Goal: Check status: Check status

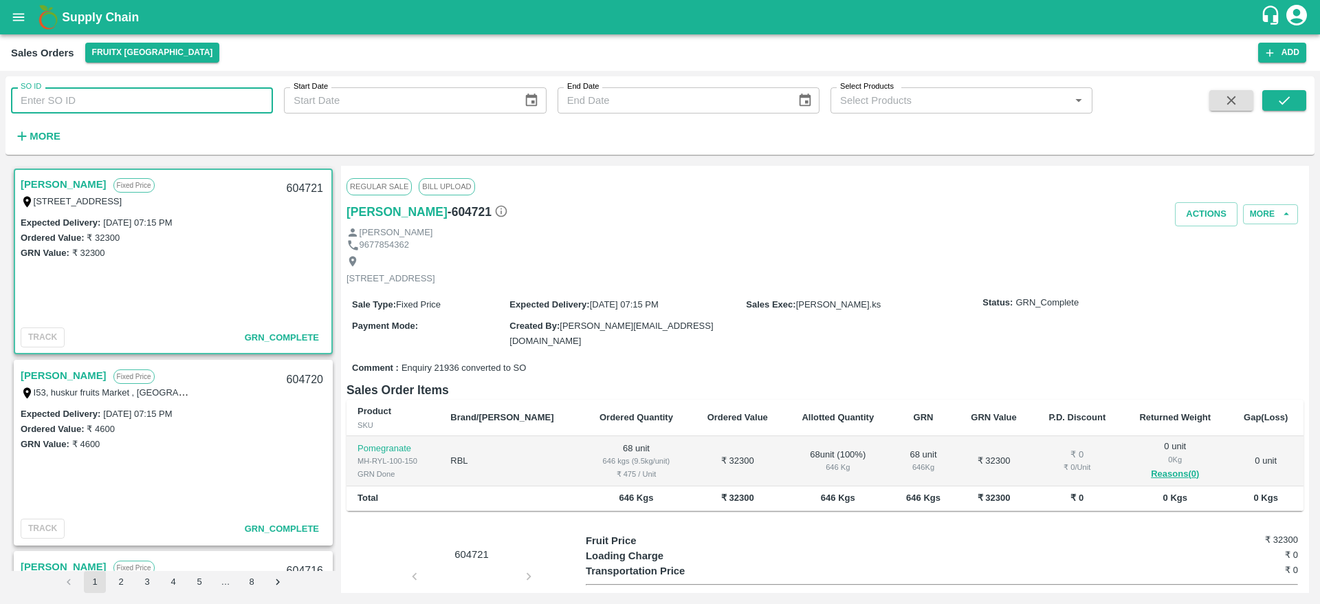
drag, startPoint x: 0, startPoint y: 0, endPoint x: 149, endPoint y: 109, distance: 184.5
click at [149, 109] on input "SO ID" at bounding box center [142, 100] width 262 height 26
paste input "601660"
type input "601660"
click at [1297, 95] on button "submit" at bounding box center [1284, 100] width 44 height 21
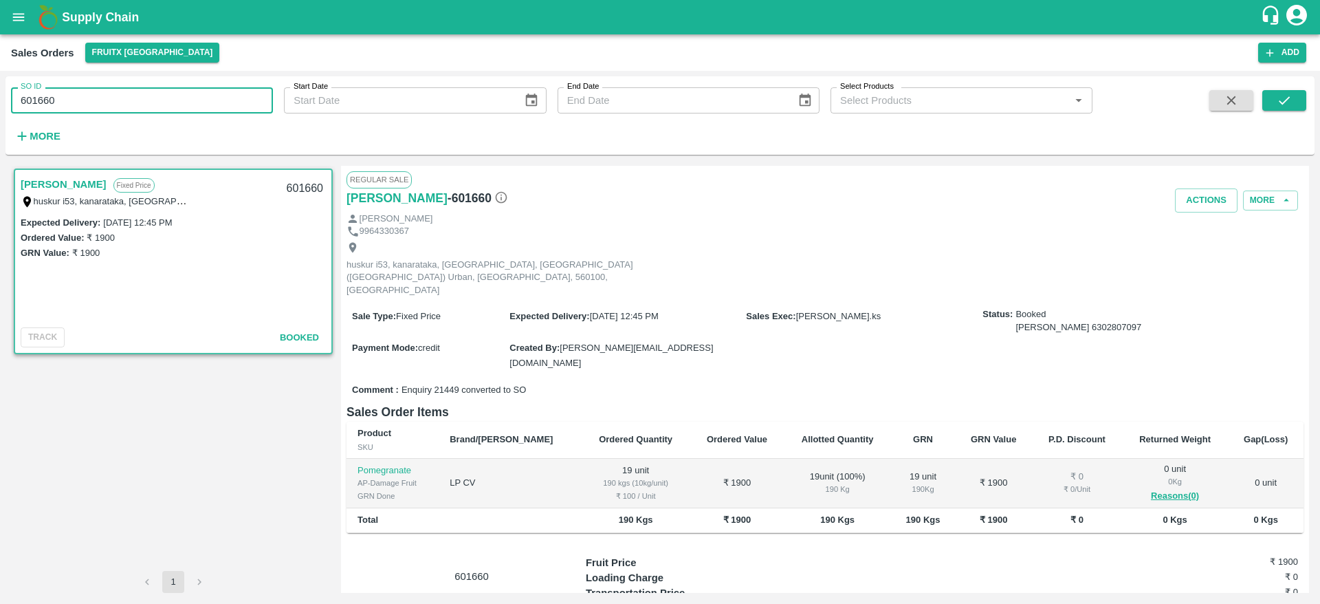
click at [178, 100] on input "601660" at bounding box center [142, 100] width 262 height 26
paste input "text"
click at [1286, 97] on icon "submit" at bounding box center [1284, 100] width 15 height 15
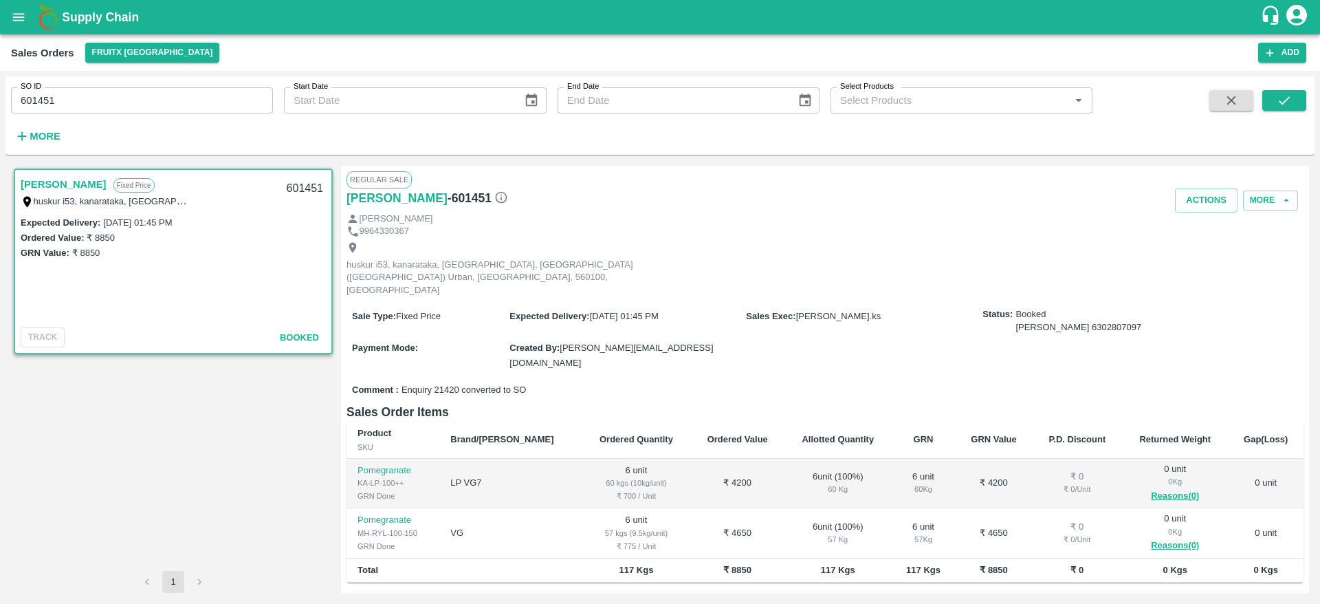
scroll to position [59, 0]
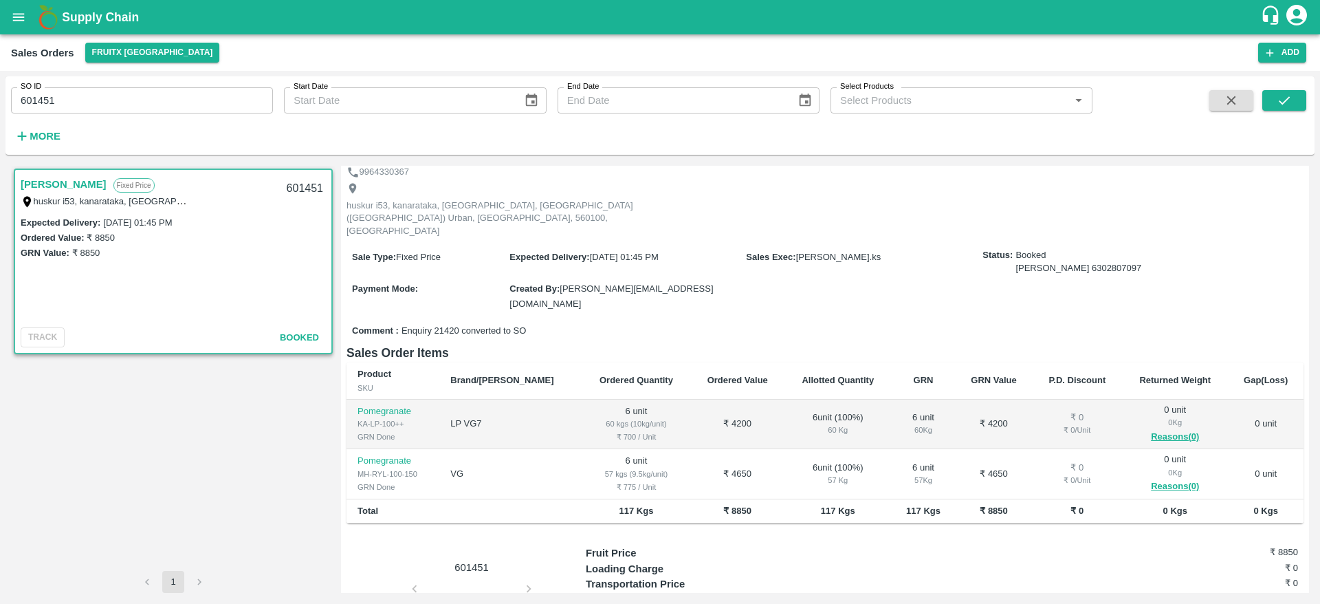
click at [164, 104] on input "601451" at bounding box center [142, 100] width 262 height 26
paste input "text"
click at [1264, 96] on button "submit" at bounding box center [1284, 100] width 44 height 21
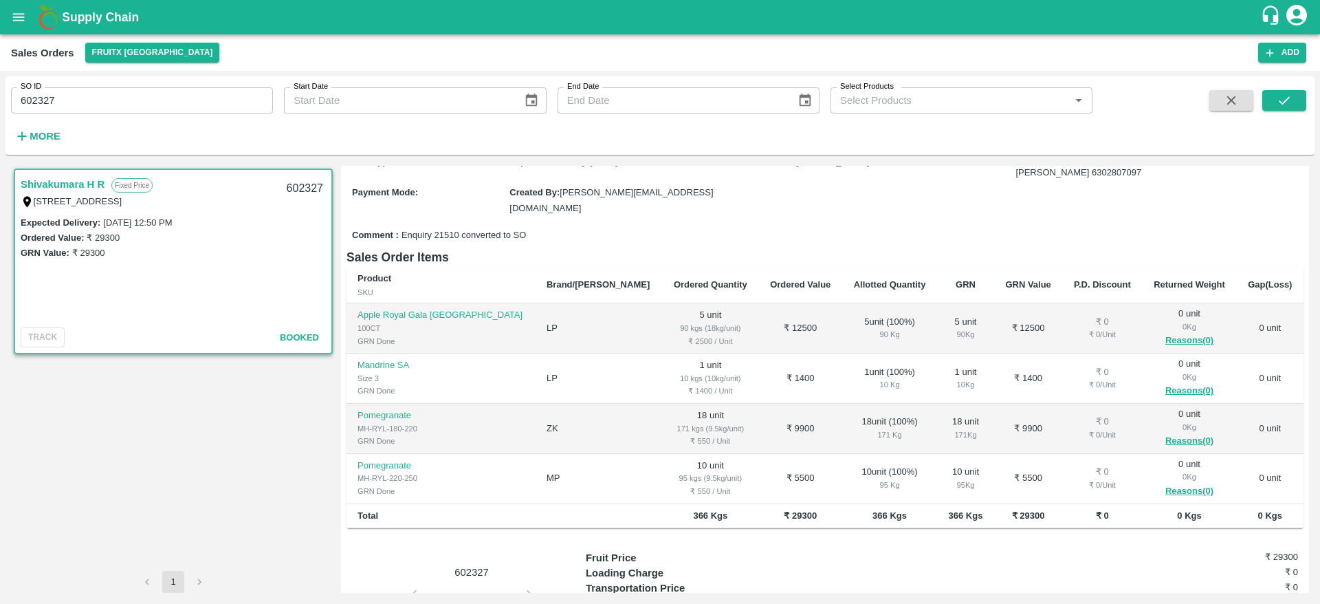
scroll to position [130, 0]
click at [149, 102] on input "602327" at bounding box center [142, 100] width 262 height 26
paste input "text"
click at [1290, 109] on button "submit" at bounding box center [1284, 100] width 44 height 21
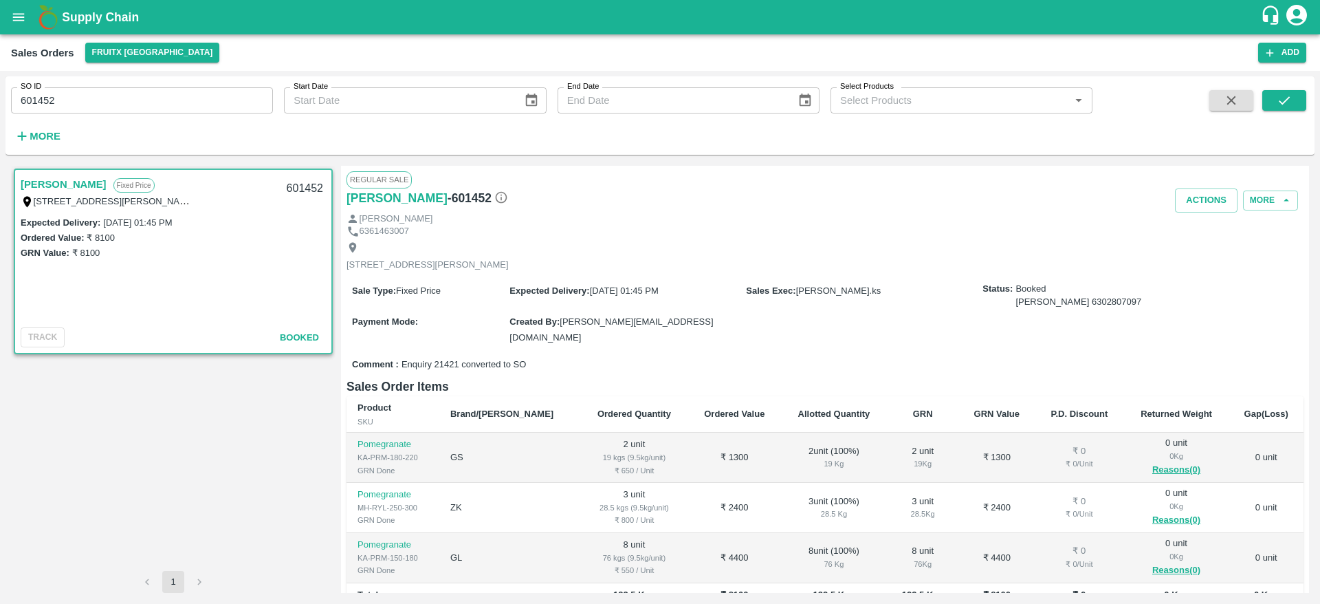
scroll to position [80, 0]
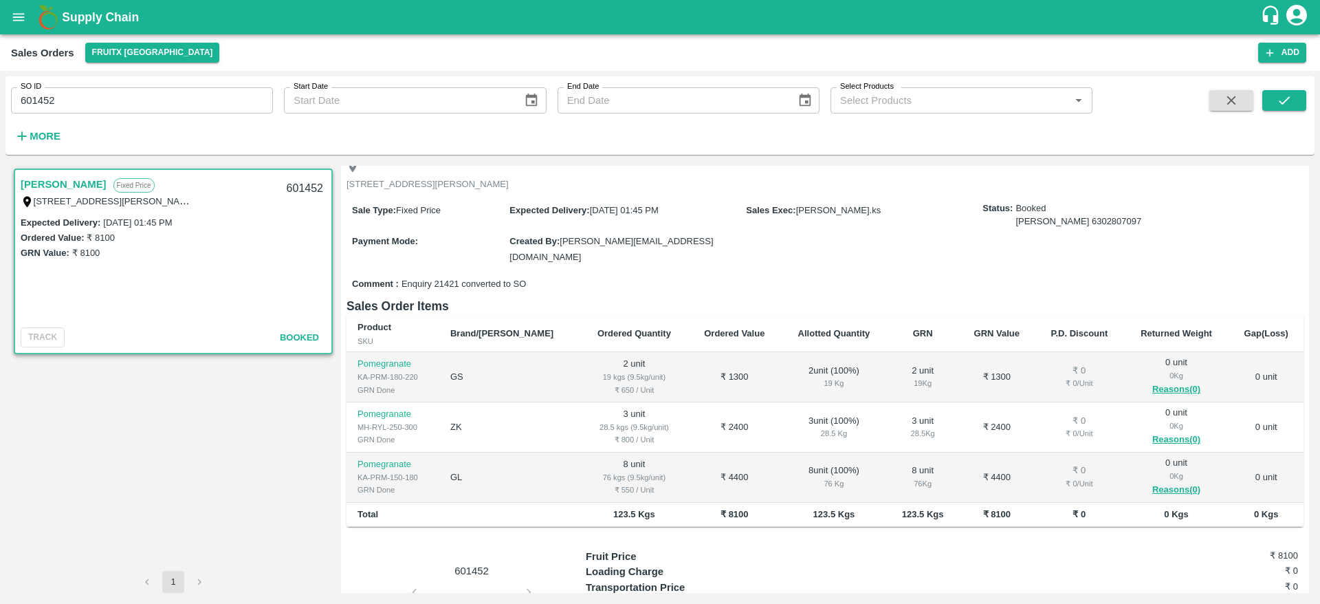
click at [210, 106] on input "601452" at bounding box center [142, 100] width 262 height 26
paste input "text"
click at [1294, 92] on button "submit" at bounding box center [1284, 100] width 44 height 21
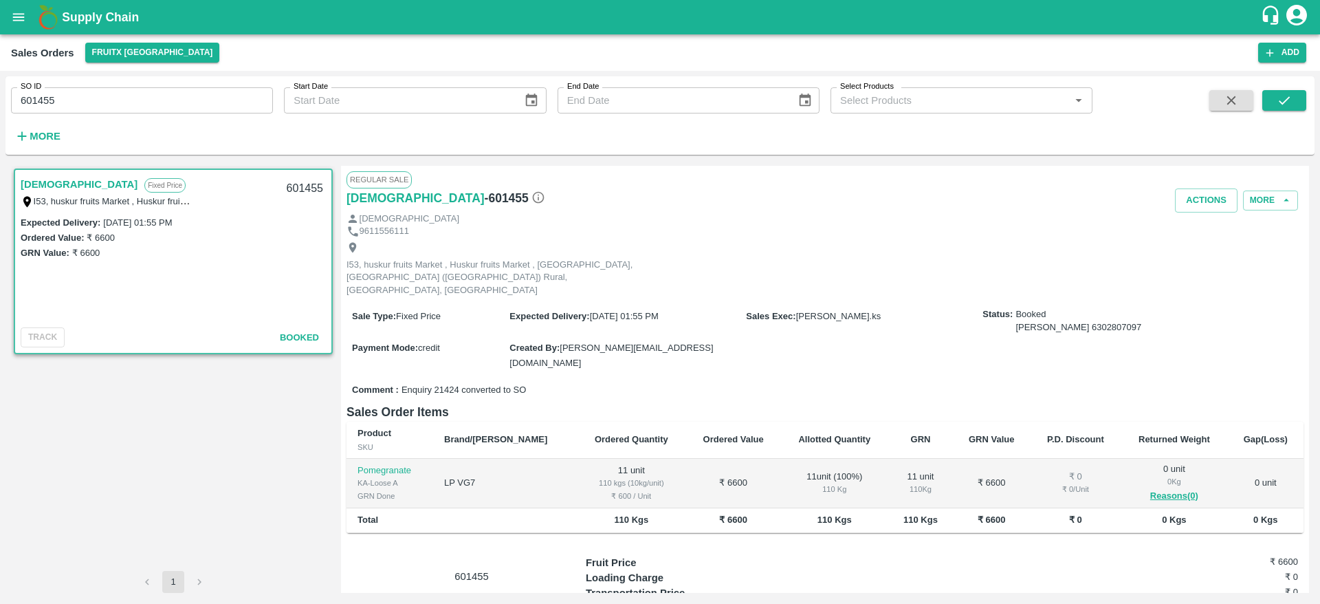
click at [212, 98] on input "601455" at bounding box center [142, 100] width 262 height 26
click at [1287, 94] on icon "submit" at bounding box center [1284, 100] width 15 height 15
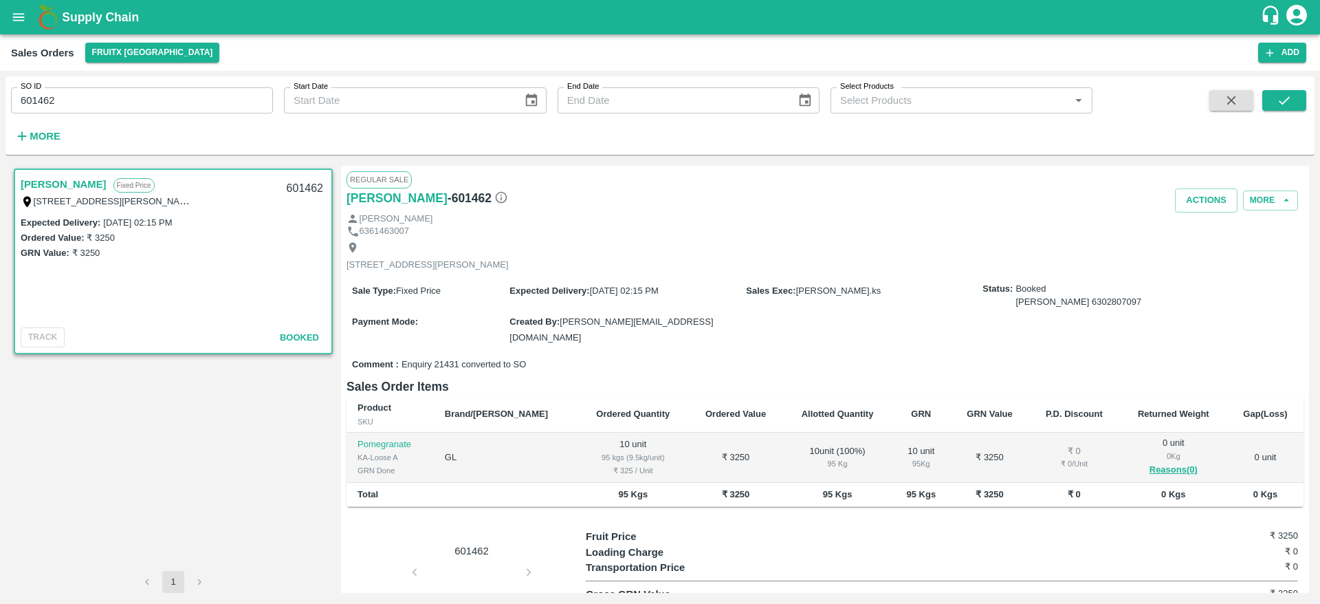
click at [39, 105] on input "601462" at bounding box center [142, 100] width 262 height 26
click at [252, 111] on input "601462" at bounding box center [142, 100] width 262 height 26
paste input "text"
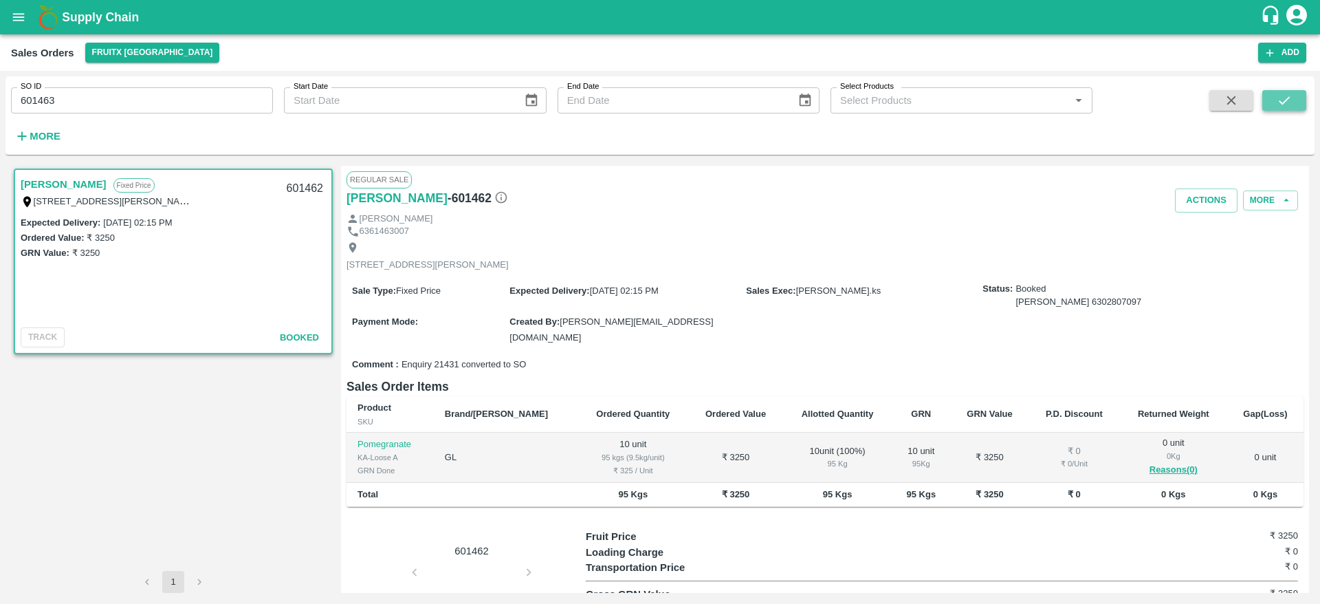
click at [1284, 101] on icon "submit" at bounding box center [1284, 100] width 15 height 15
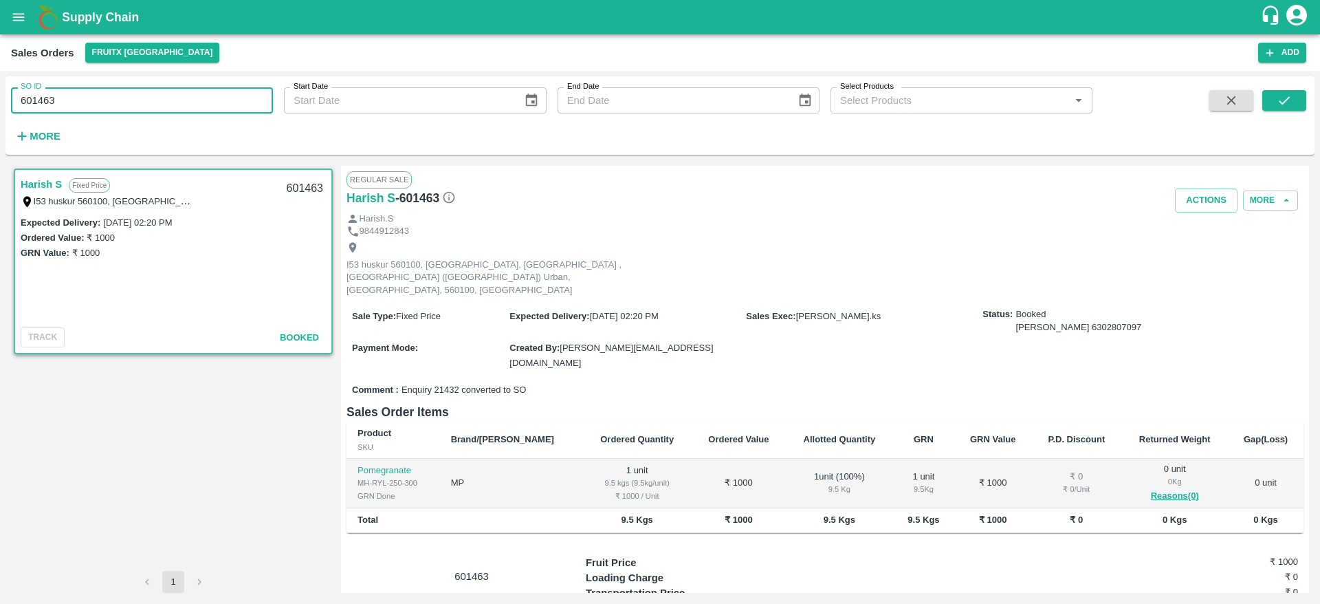
click at [122, 95] on input "601463" at bounding box center [142, 100] width 262 height 26
click at [1279, 98] on icon "submit" at bounding box center [1284, 100] width 15 height 15
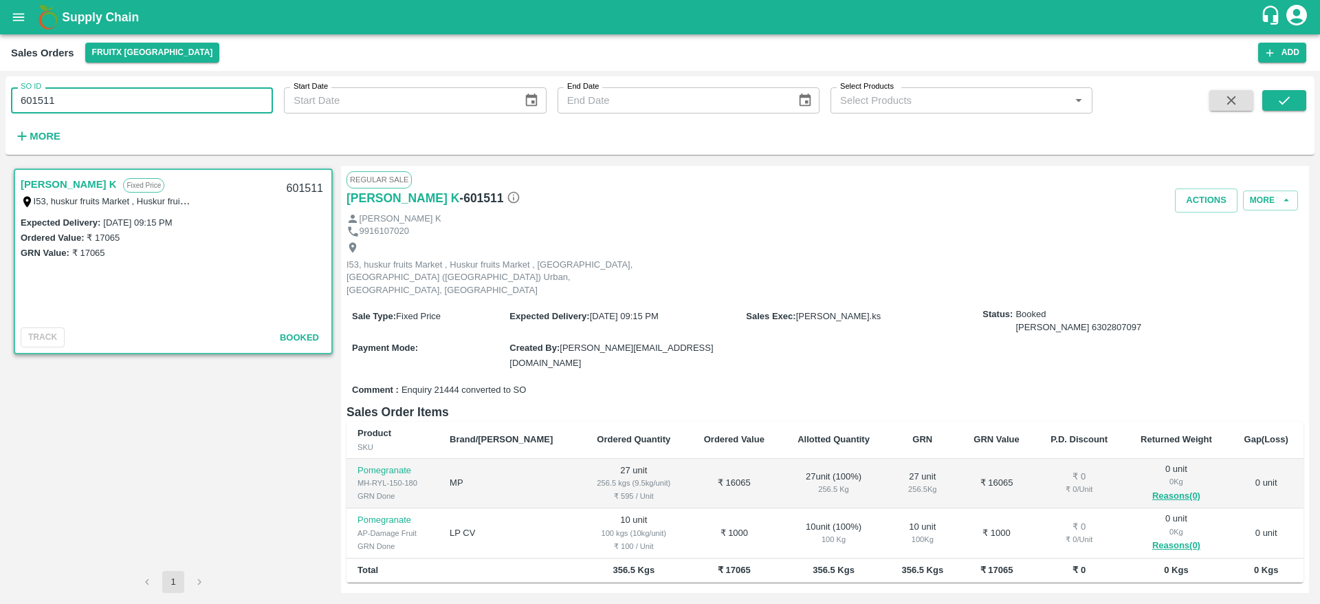
click at [170, 91] on input "601511" at bounding box center [142, 100] width 262 height 26
paste input "text"
click at [1297, 97] on button "submit" at bounding box center [1284, 100] width 44 height 21
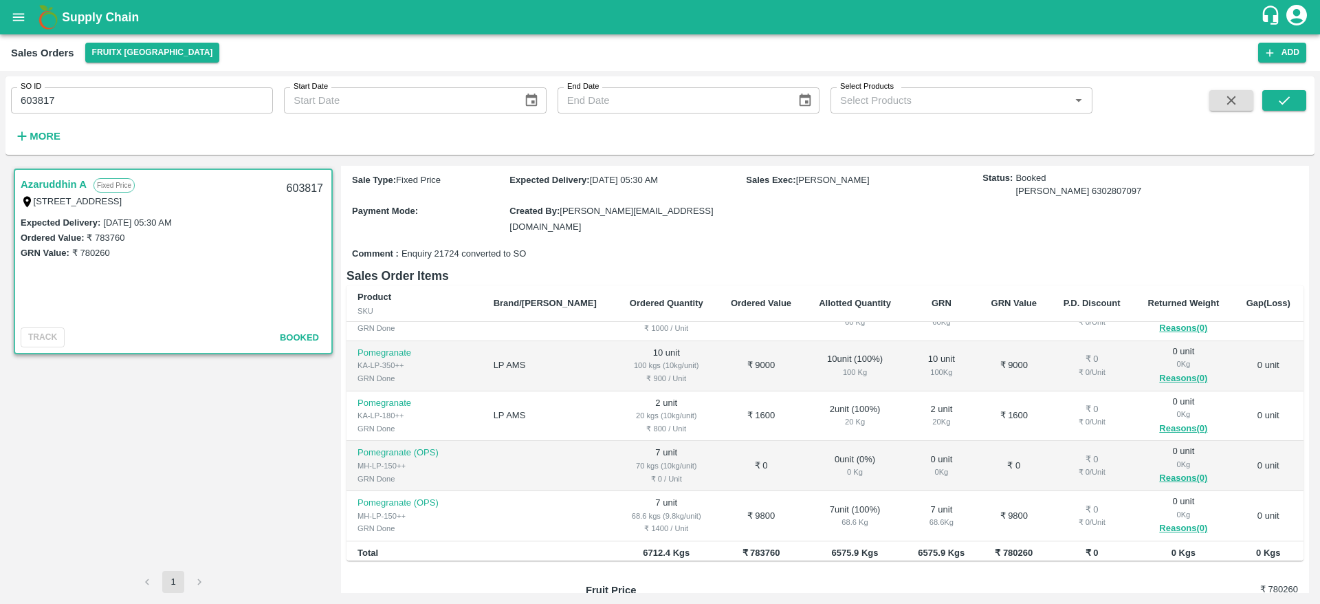
scroll to position [1488, 0]
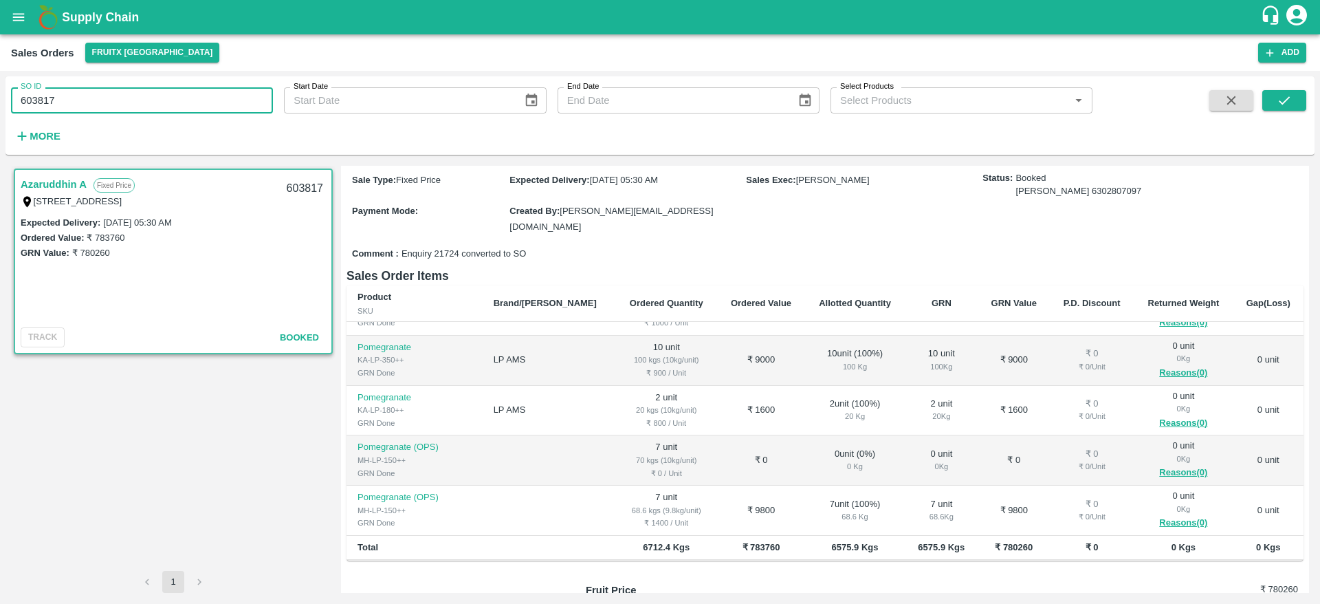
click at [142, 96] on input "603817" at bounding box center [142, 100] width 262 height 26
click at [1295, 107] on button "submit" at bounding box center [1284, 100] width 44 height 21
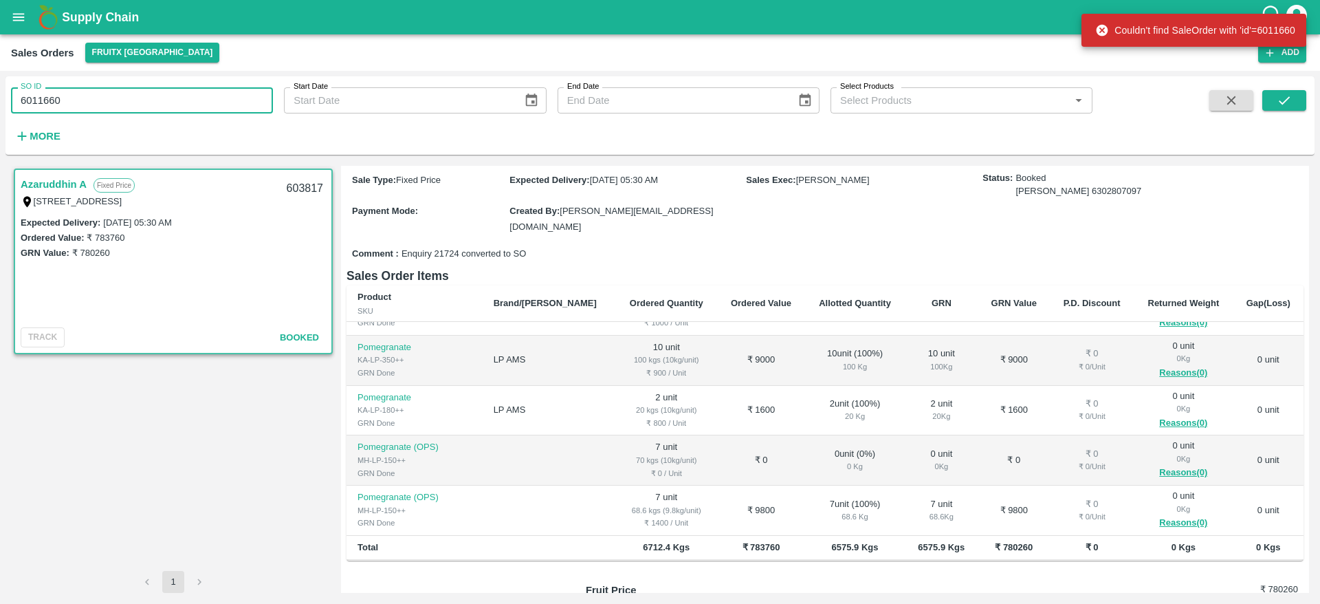
click at [52, 98] on input "6011660" at bounding box center [142, 100] width 262 height 26
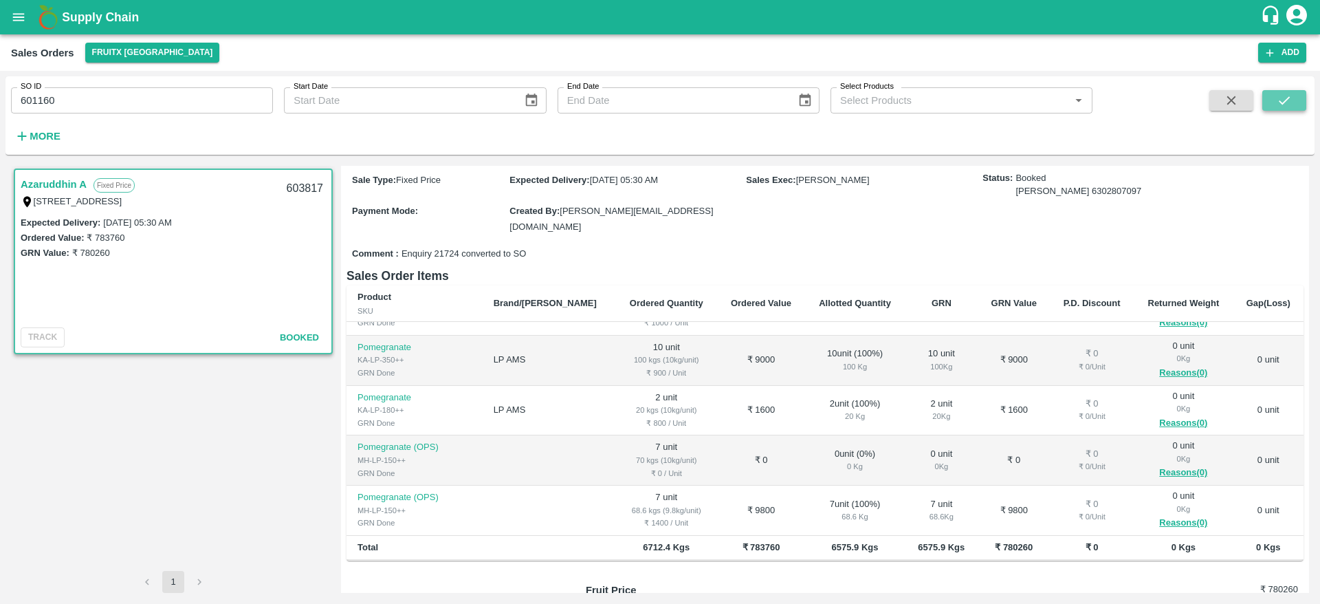
click at [1299, 99] on button "submit" at bounding box center [1284, 100] width 44 height 21
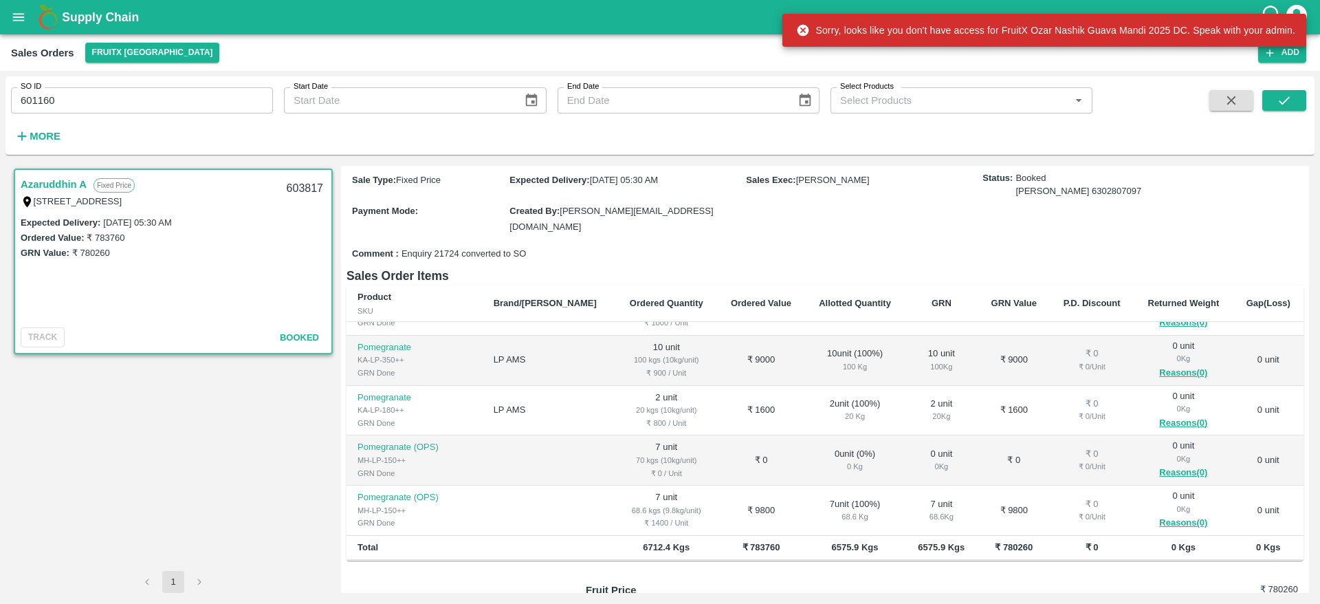
click at [168, 105] on input "601160" at bounding box center [142, 100] width 262 height 26
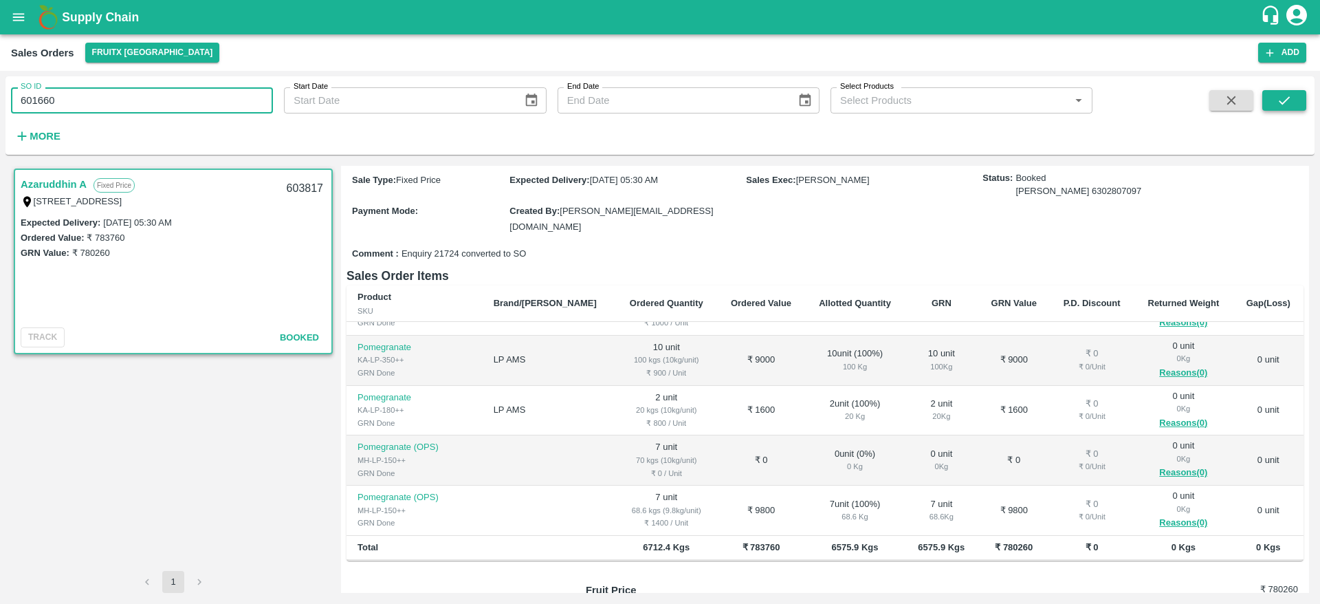
click at [1303, 98] on button "submit" at bounding box center [1284, 100] width 44 height 21
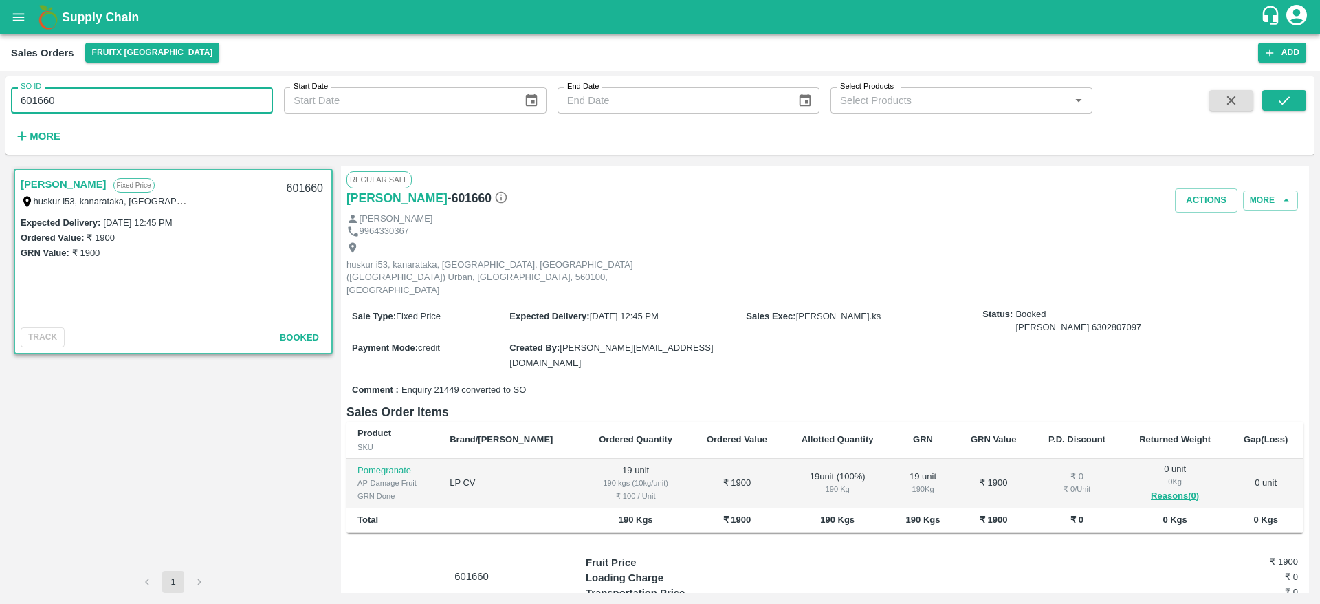
click at [135, 98] on input "601660" at bounding box center [142, 100] width 262 height 26
click at [196, 109] on input "601660" at bounding box center [142, 100] width 262 height 26
click at [1295, 107] on button "submit" at bounding box center [1284, 100] width 44 height 21
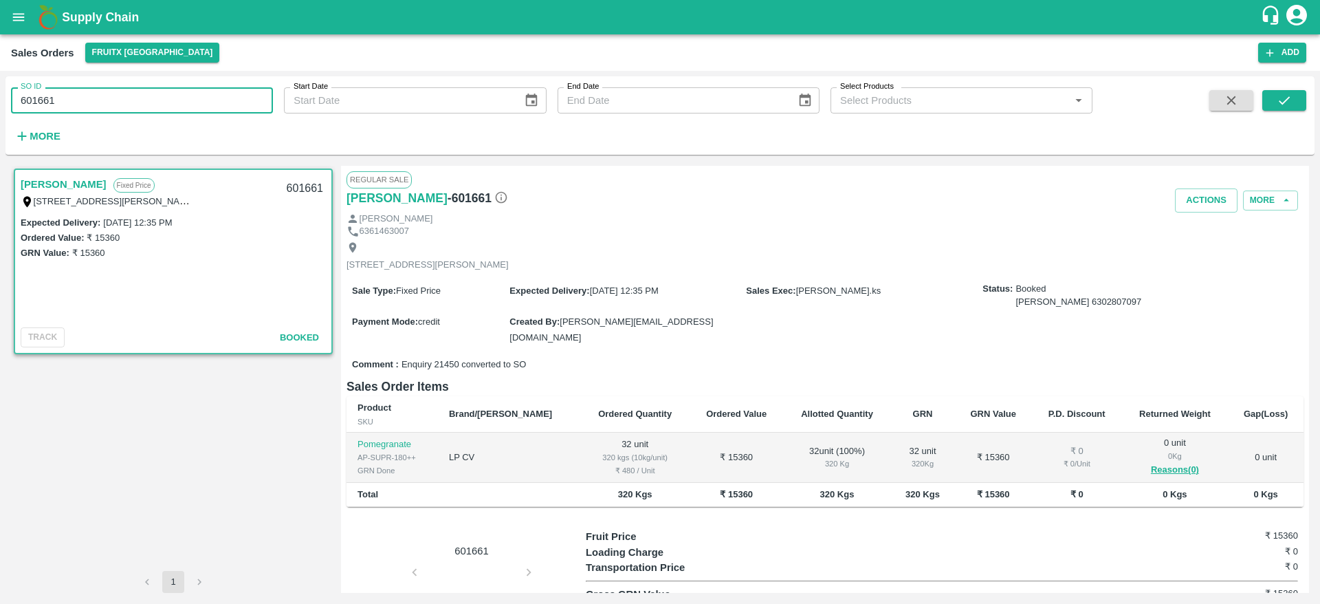
click at [102, 97] on input "601661" at bounding box center [142, 100] width 262 height 26
click at [192, 93] on input "601661" at bounding box center [142, 100] width 262 height 26
click at [1281, 104] on icon "submit" at bounding box center [1284, 100] width 15 height 15
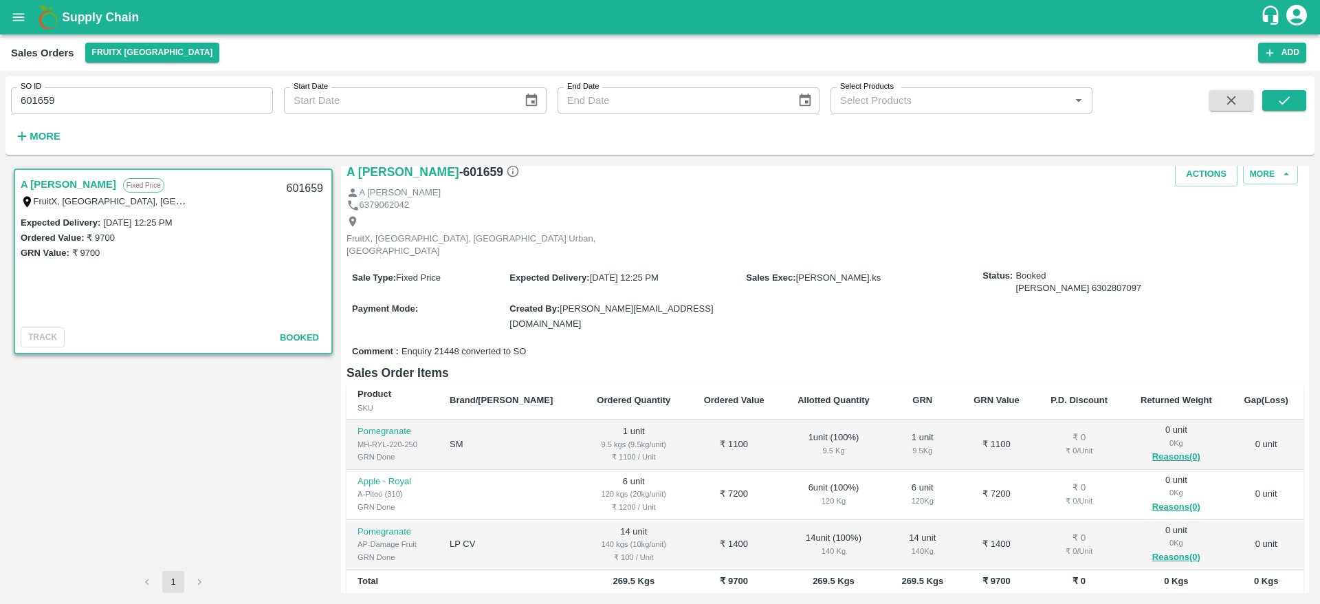
scroll to position [27, 0]
click at [302, 192] on div "601659" at bounding box center [304, 189] width 53 height 32
copy div "601659"
click at [196, 101] on input "601659" at bounding box center [142, 100] width 262 height 26
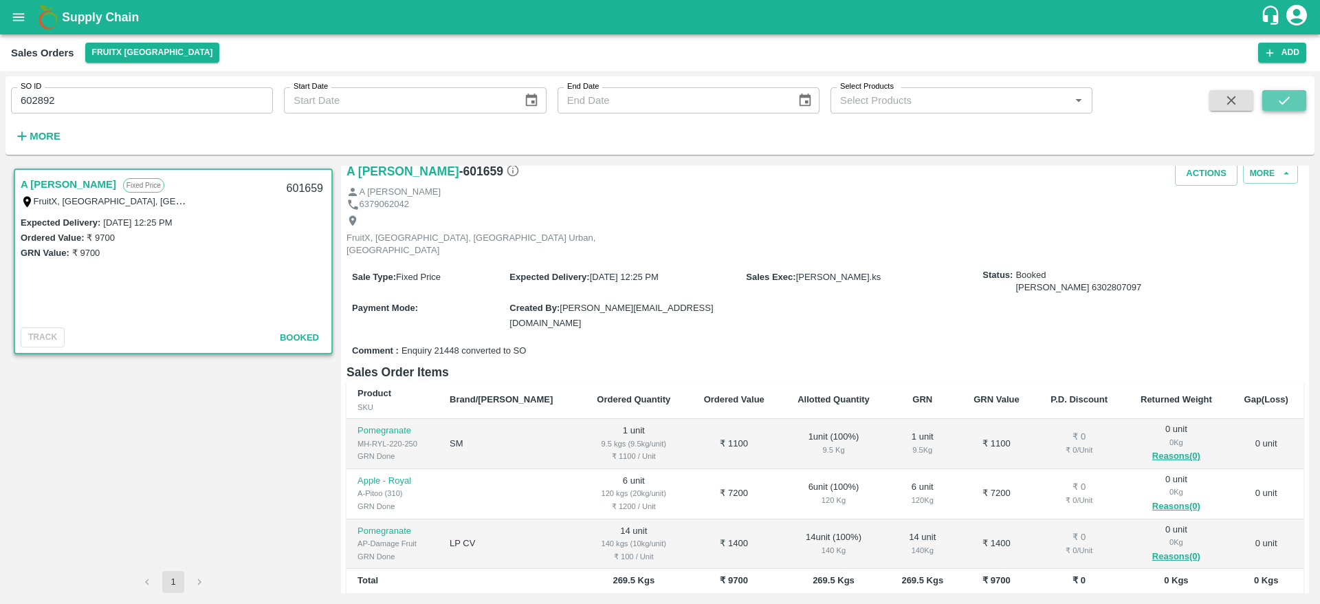
click at [1288, 102] on icon "submit" at bounding box center [1284, 100] width 15 height 15
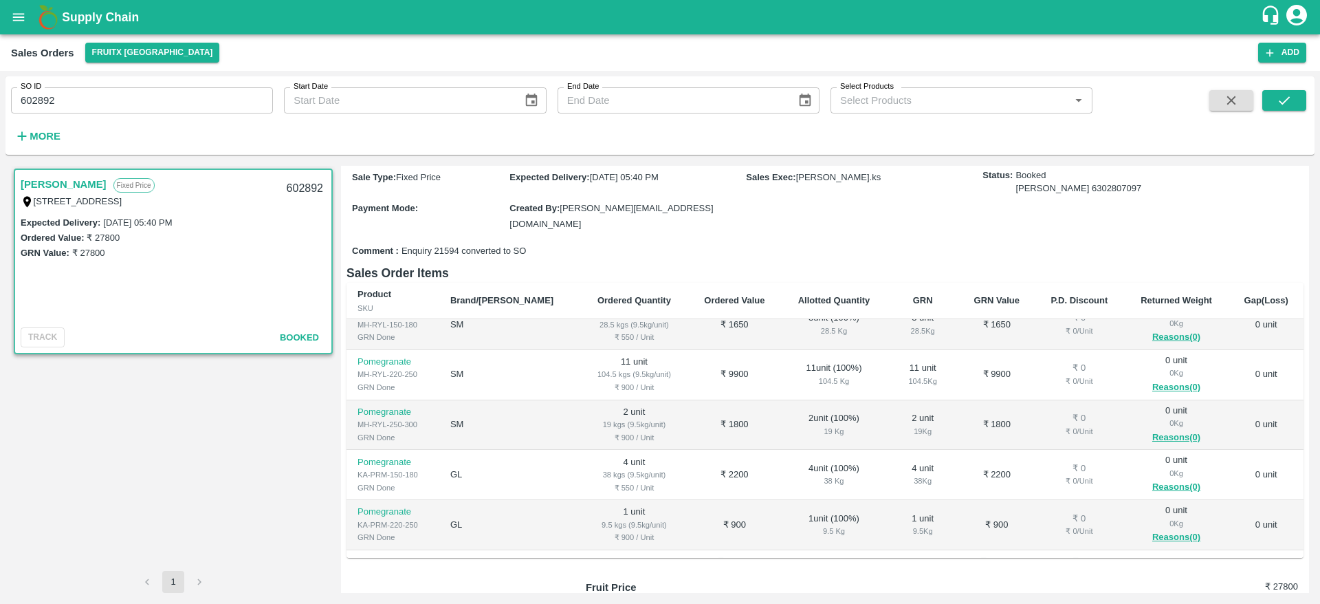
scroll to position [137, 0]
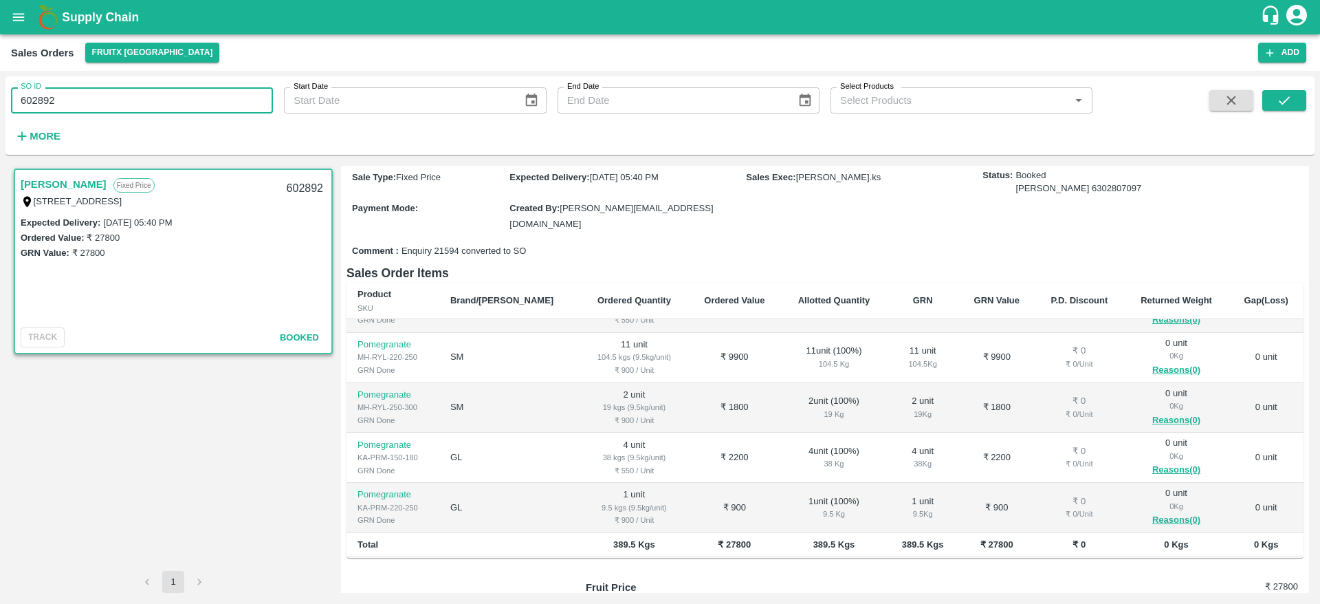
click at [118, 99] on input "602892" at bounding box center [142, 100] width 262 height 26
type input "601820"
click at [1274, 101] on button "submit" at bounding box center [1284, 100] width 44 height 21
